Goal: Information Seeking & Learning: Learn about a topic

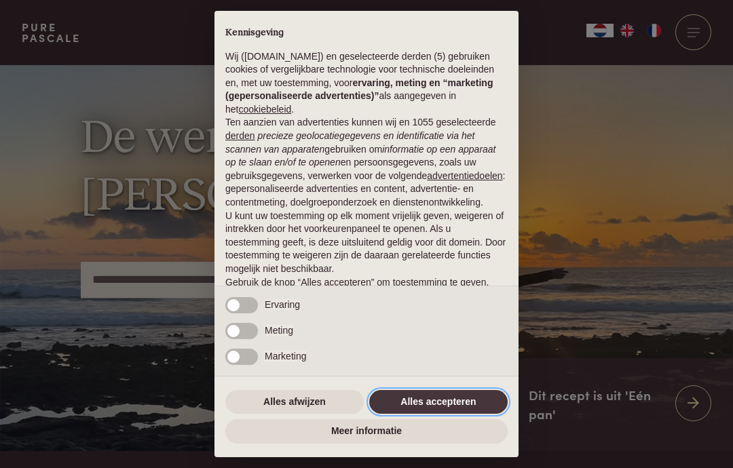
click at [433, 403] on button "Alles accepteren" at bounding box center [438, 402] width 138 height 24
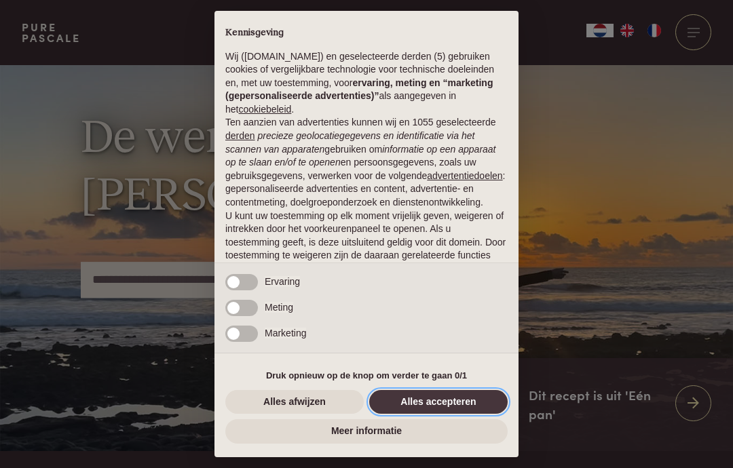
scroll to position [68, 0]
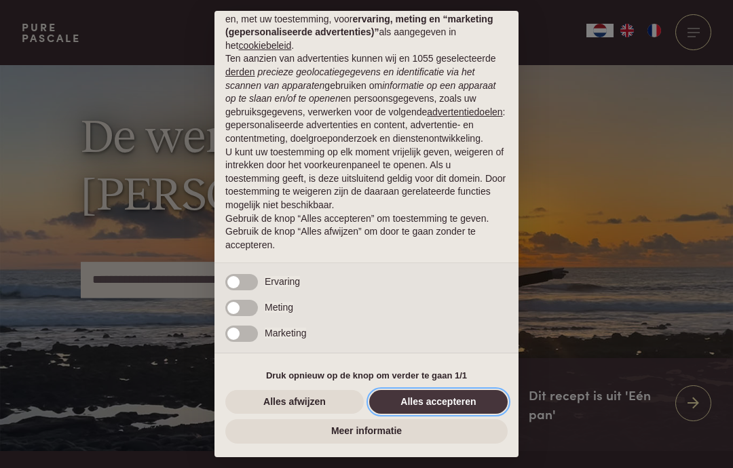
click at [423, 401] on button "Alles accepteren" at bounding box center [438, 402] width 138 height 24
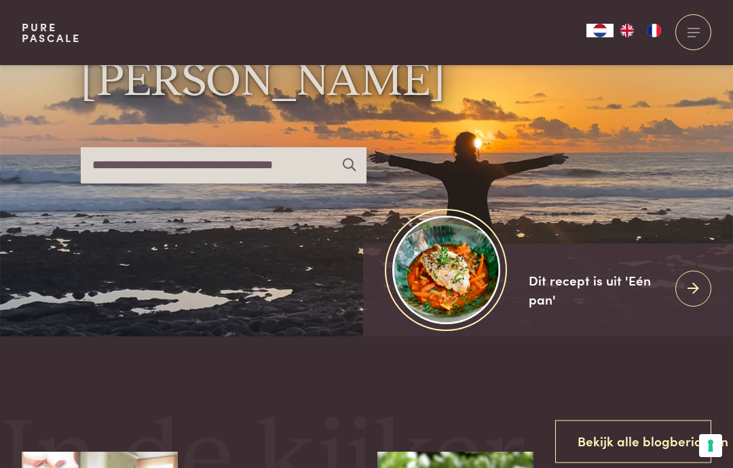
scroll to position [0, 0]
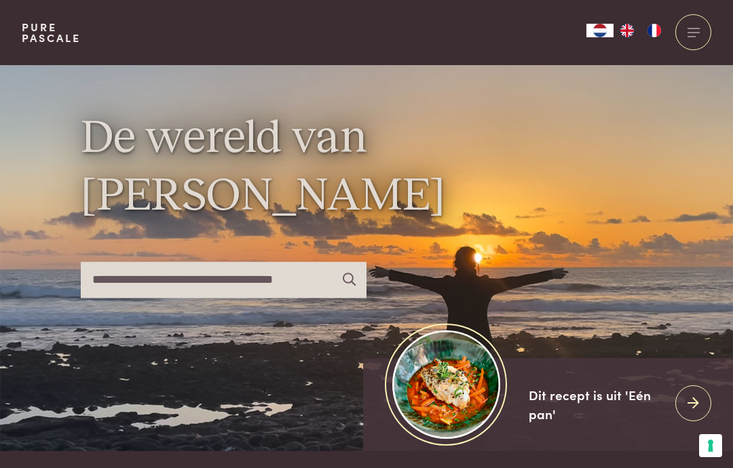
click at [684, 422] on div at bounding box center [693, 404] width 36 height 36
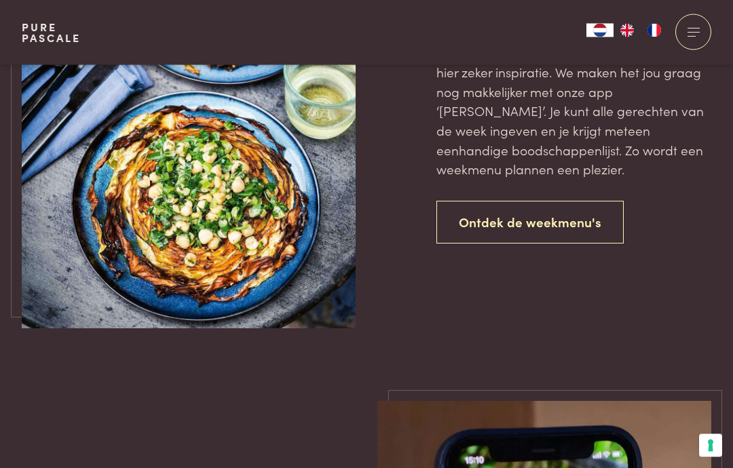
scroll to position [3115, 0]
click at [698, 30] on div at bounding box center [693, 32] width 36 height 36
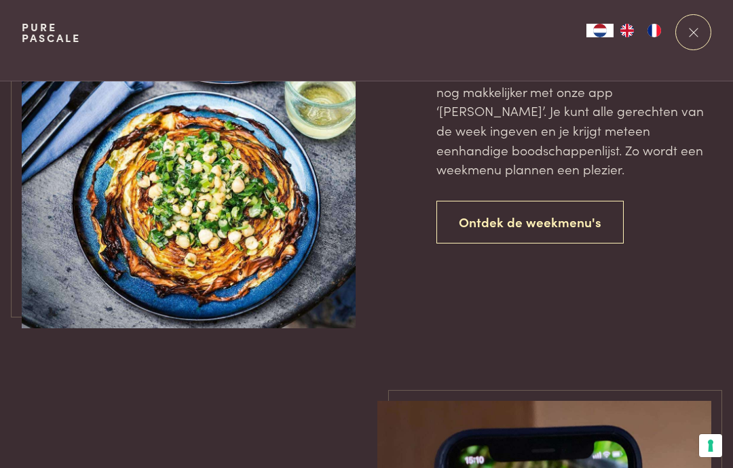
scroll to position [0, 0]
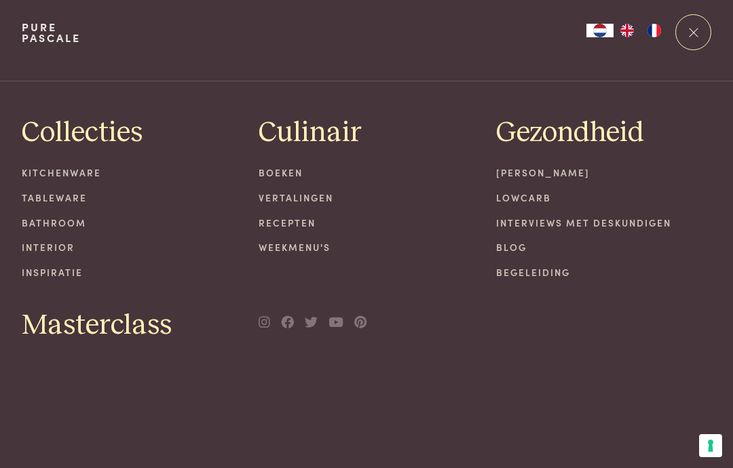
click at [284, 224] on link "Recepten" at bounding box center [367, 223] width 216 height 14
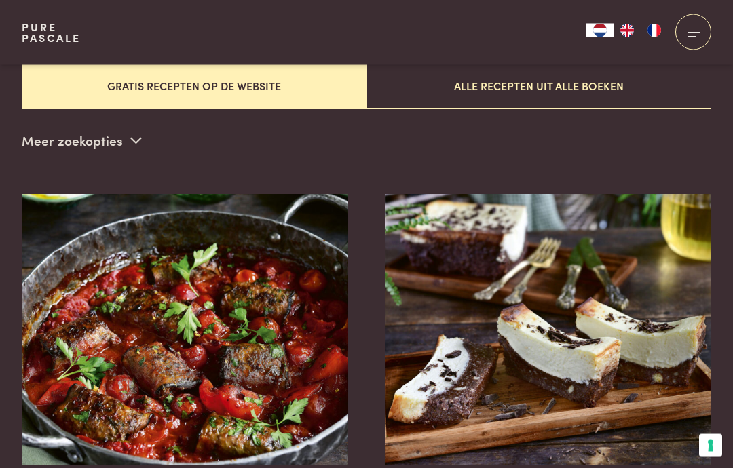
scroll to position [401, 0]
click at [204, 381] on img at bounding box center [185, 330] width 327 height 272
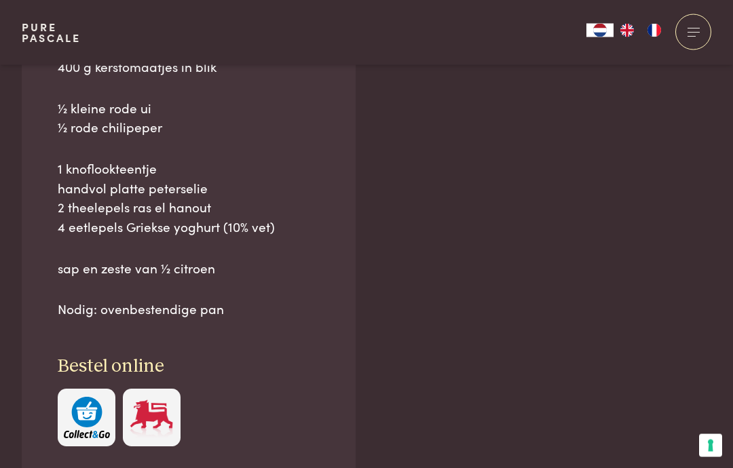
scroll to position [1062, 0]
